Goal: Complete application form: Complete application form

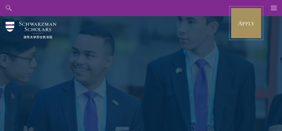
click at [244, 24] on link "Apply" at bounding box center [246, 23] width 31 height 31
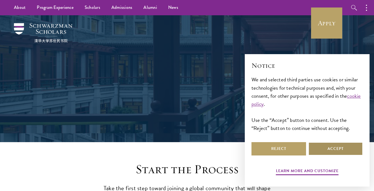
click at [343, 147] on button "Accept" at bounding box center [335, 148] width 55 height 13
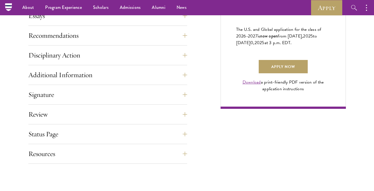
scroll to position [384, 0]
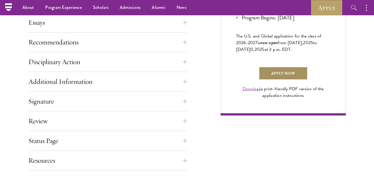
click at [277, 79] on link "Apply Now" at bounding box center [283, 73] width 49 height 13
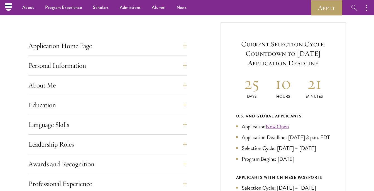
scroll to position [202, 0]
click at [187, 47] on button "Application Home Page" at bounding box center [107, 46] width 159 height 13
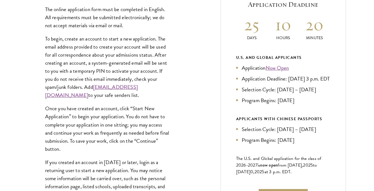
scroll to position [266, 0]
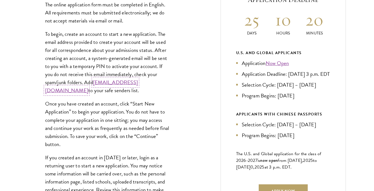
click at [109, 92] on link "admissions@schwarzmanscholars.org" at bounding box center [91, 86] width 93 height 16
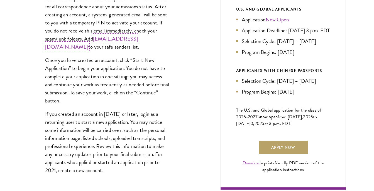
scroll to position [312, 0]
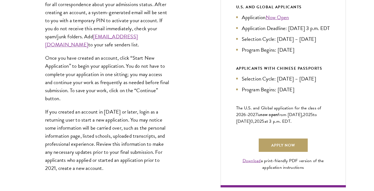
click at [30, 70] on div "The online application form must be completed in English. All requirements must…" at bounding box center [107, 66] width 159 height 240
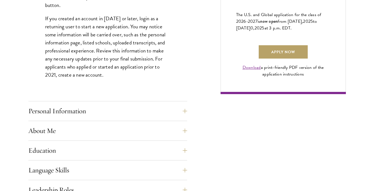
scroll to position [406, 0]
click at [101, 104] on button "Personal Information" at bounding box center [107, 110] width 159 height 13
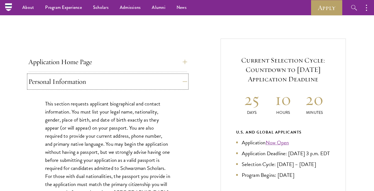
scroll to position [186, 0]
click at [186, 81] on button "Personal Information" at bounding box center [107, 81] width 159 height 13
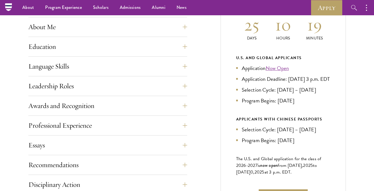
scroll to position [259, 0]
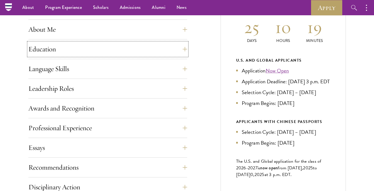
click at [183, 46] on button "Education" at bounding box center [107, 49] width 159 height 13
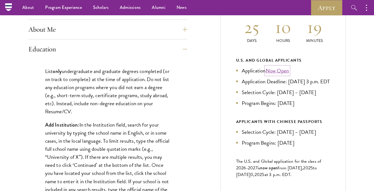
click at [279, 72] on link "Now Open" at bounding box center [276, 71] width 23 height 8
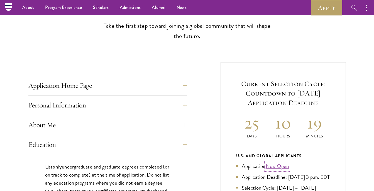
scroll to position [162, 0]
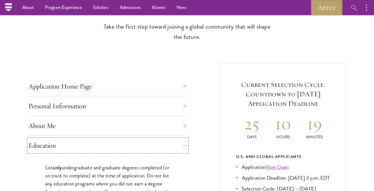
click at [183, 145] on button "Education" at bounding box center [107, 145] width 159 height 13
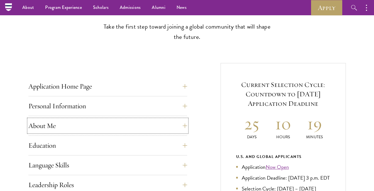
click at [184, 125] on button "About Me" at bounding box center [107, 125] width 159 height 13
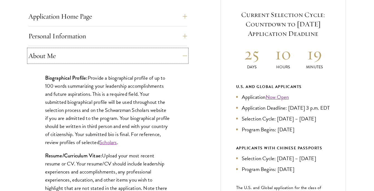
scroll to position [242, 0]
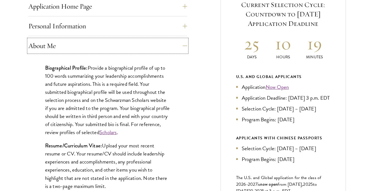
click at [186, 45] on button "About Me" at bounding box center [107, 45] width 159 height 13
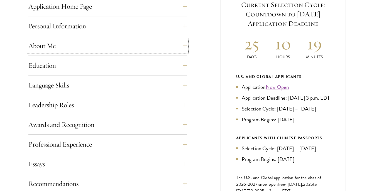
click at [186, 45] on button "About Me" at bounding box center [107, 45] width 159 height 13
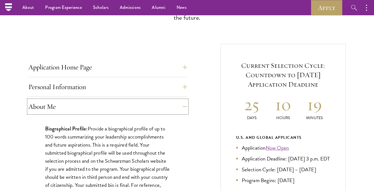
scroll to position [181, 0]
click at [186, 105] on button "About Me" at bounding box center [107, 106] width 159 height 13
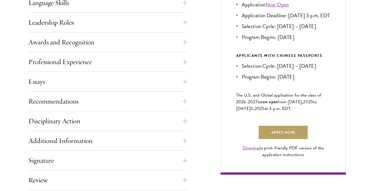
scroll to position [325, 0]
click at [138, 82] on button "Essays" at bounding box center [107, 81] width 159 height 13
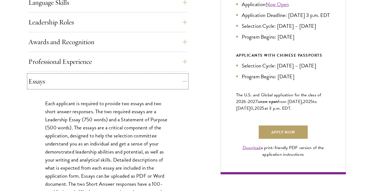
click at [138, 82] on button "Essays" at bounding box center [107, 81] width 159 height 13
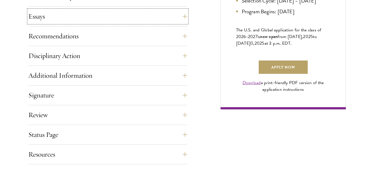
scroll to position [392, 0]
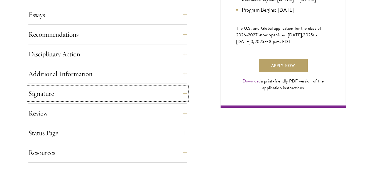
click at [124, 95] on button "Signature" at bounding box center [107, 93] width 159 height 13
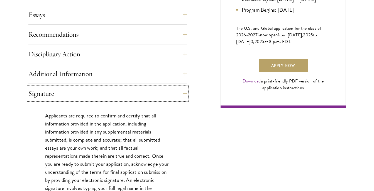
click at [124, 95] on button "Signature" at bounding box center [107, 93] width 159 height 13
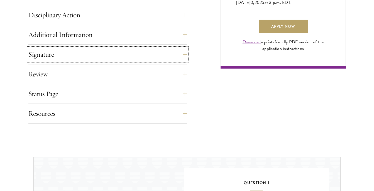
scroll to position [431, 0]
click at [110, 115] on button "Resources" at bounding box center [107, 113] width 159 height 13
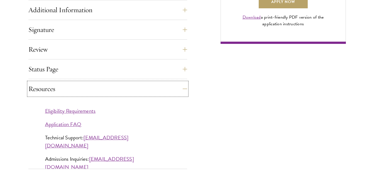
scroll to position [456, 0]
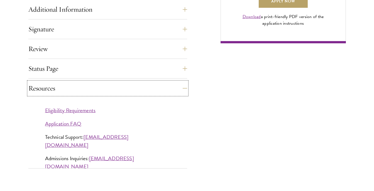
click at [83, 95] on button "Resources" at bounding box center [107, 88] width 159 height 13
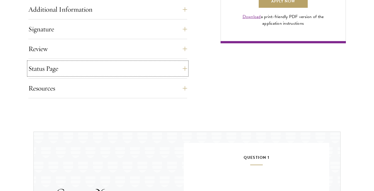
click at [95, 72] on button "Status Page" at bounding box center [107, 68] width 159 height 13
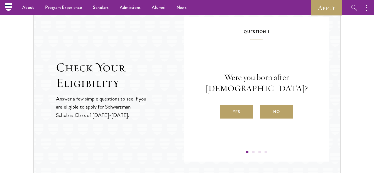
scroll to position [692, 0]
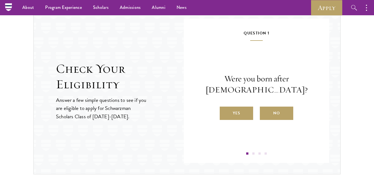
click at [237, 115] on label "Yes" at bounding box center [236, 113] width 33 height 13
click at [225, 112] on input "Yes" at bounding box center [222, 109] width 5 height 5
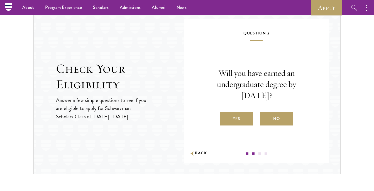
click at [240, 116] on label "Yes" at bounding box center [236, 118] width 33 height 13
click at [225, 116] on input "Yes" at bounding box center [222, 115] width 5 height 5
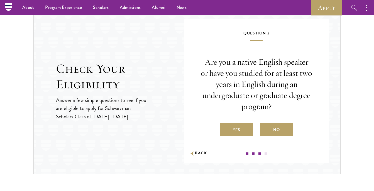
click at [237, 134] on label "Yes" at bounding box center [236, 129] width 33 height 13
click at [225, 129] on input "Yes" at bounding box center [222, 126] width 5 height 5
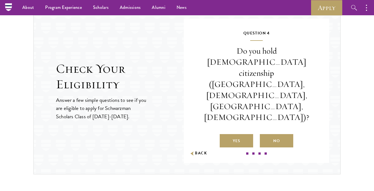
click at [272, 134] on label "No" at bounding box center [276, 140] width 33 height 13
click at [265, 135] on input "No" at bounding box center [262, 137] width 5 height 5
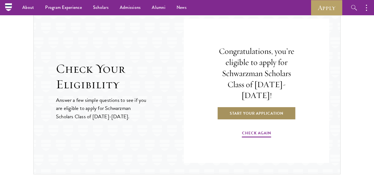
click at [261, 110] on link "Start Your Application" at bounding box center [256, 113] width 79 height 13
